Goal: Check status

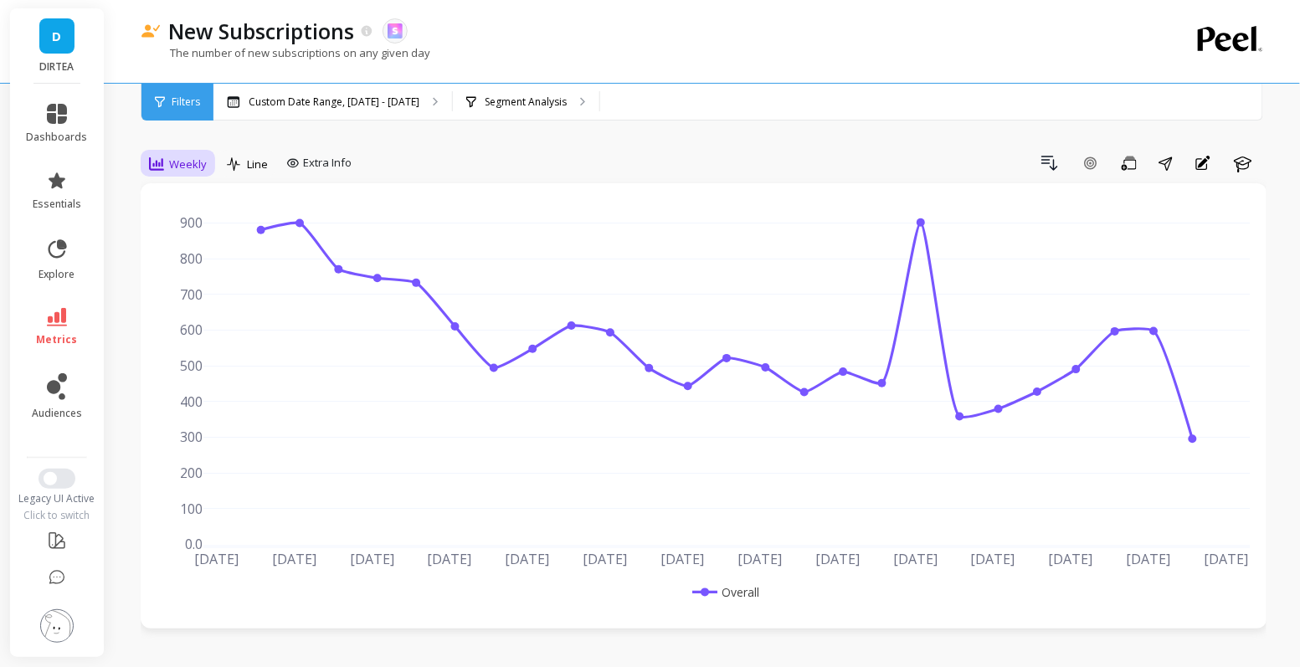
click at [183, 161] on span "Weekly" at bounding box center [188, 165] width 38 height 16
click at [196, 230] on div "Daily" at bounding box center [202, 234] width 95 height 16
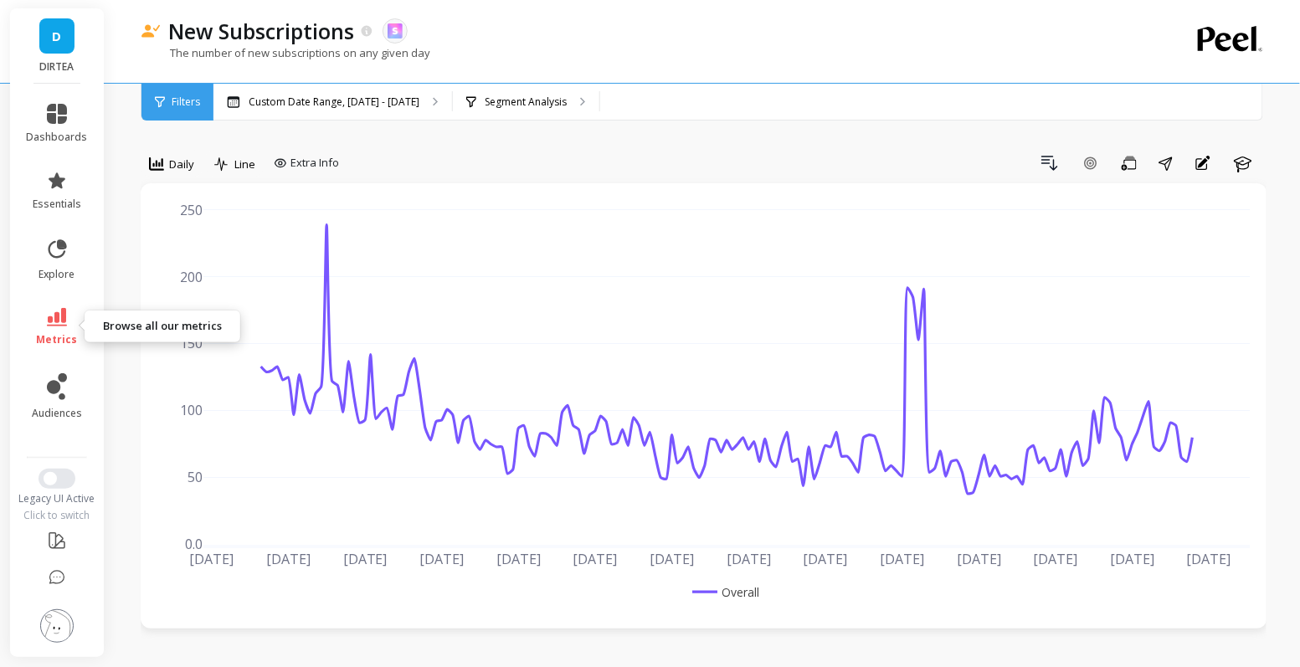
click at [80, 330] on link "metrics" at bounding box center [57, 327] width 61 height 39
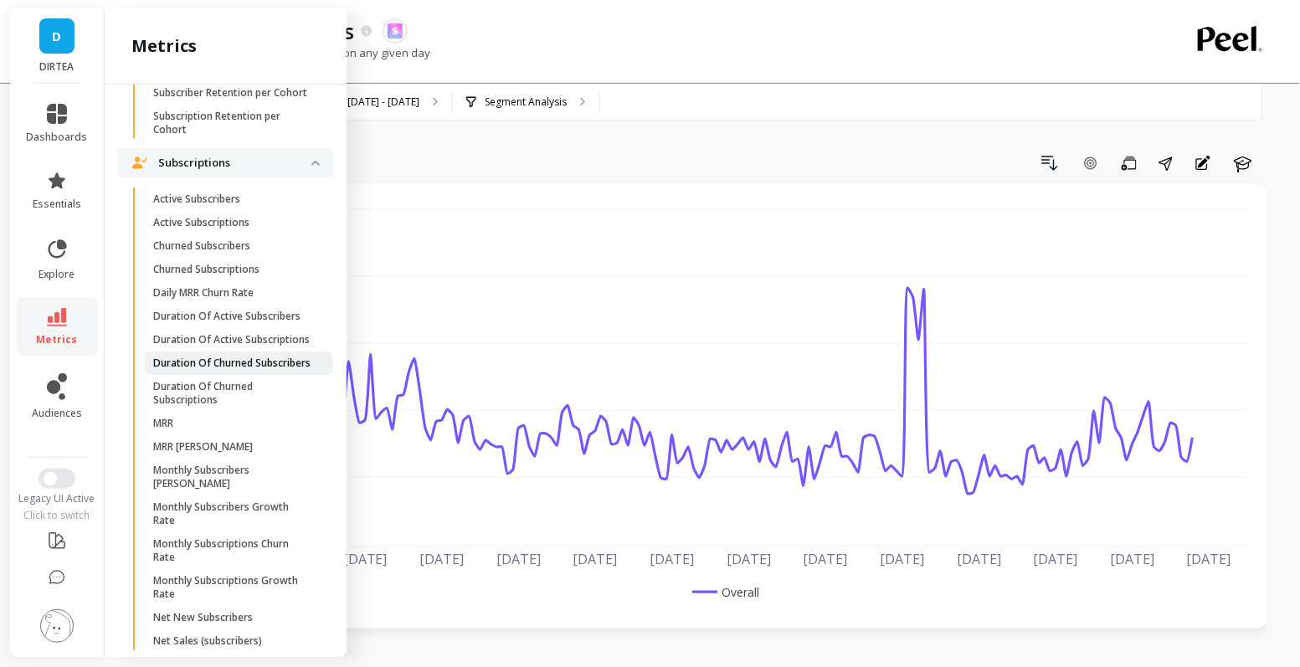
scroll to position [4487, 0]
click at [226, 198] on p "Active Subscribers" at bounding box center [196, 197] width 87 height 13
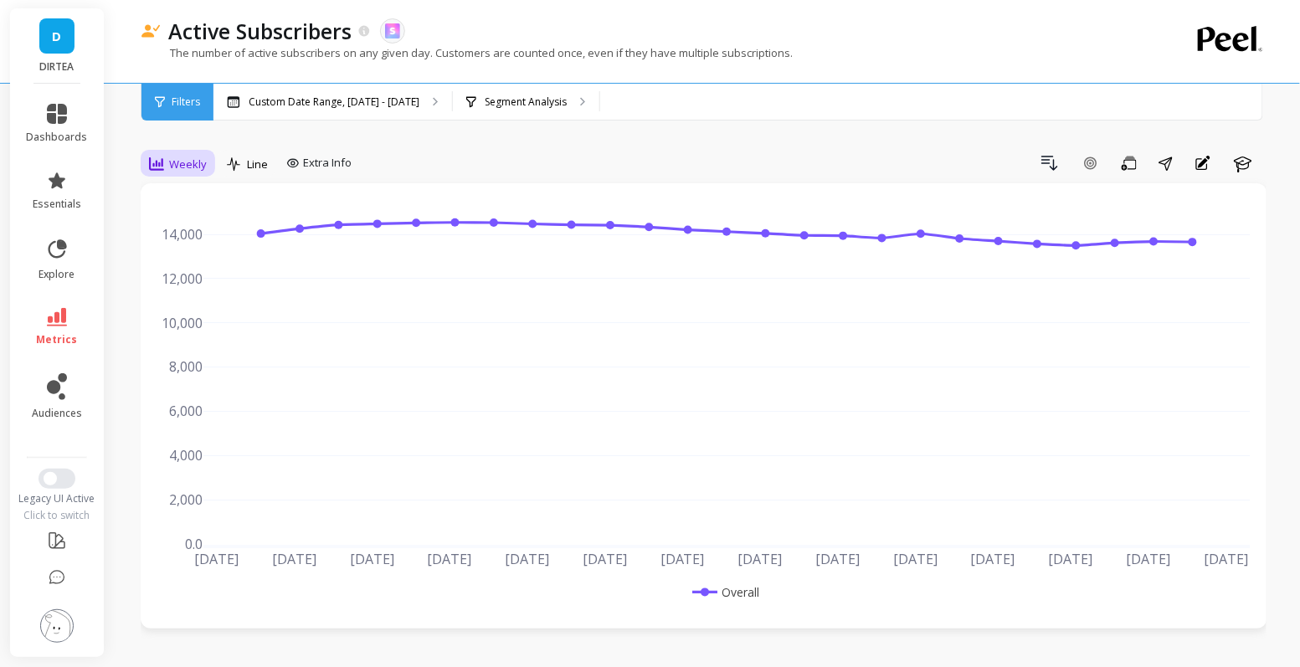
click at [175, 170] on span "Weekly" at bounding box center [188, 165] width 38 height 16
click at [194, 243] on div "Daily" at bounding box center [203, 233] width 116 height 29
